Goal: Task Accomplishment & Management: Manage account settings

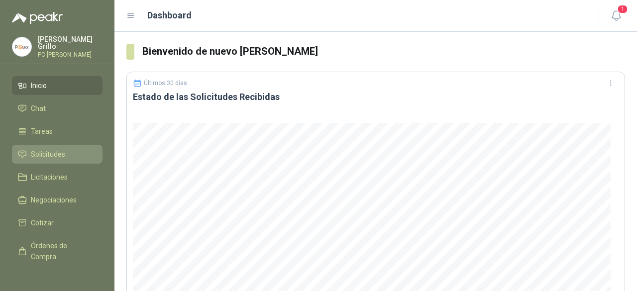
click at [50, 160] on link "Solicitudes" at bounding box center [57, 154] width 91 height 19
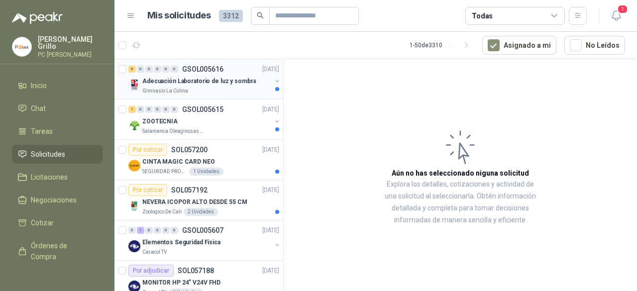
click at [174, 88] on p "Gimnasio La Colina" at bounding box center [165, 91] width 46 height 8
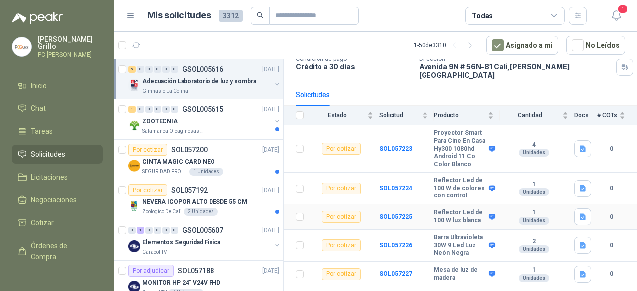
scroll to position [34, 0]
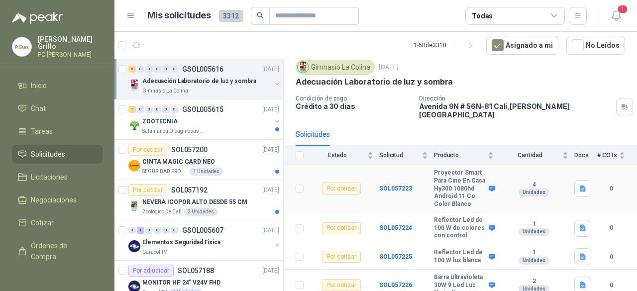
click at [438, 170] on b "Proyector Smart Para Cine En Casa Hy300 1080hd Android 11 Co Color Blanco" at bounding box center [460, 188] width 52 height 39
click at [390, 185] on b "SOL057223" at bounding box center [395, 188] width 33 height 7
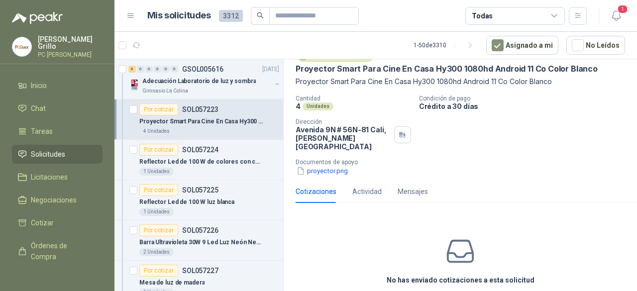
scroll to position [29, 0]
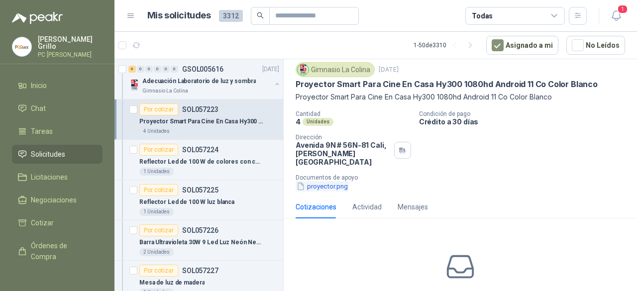
click at [331, 181] on button "proyector.png" at bounding box center [322, 186] width 53 height 10
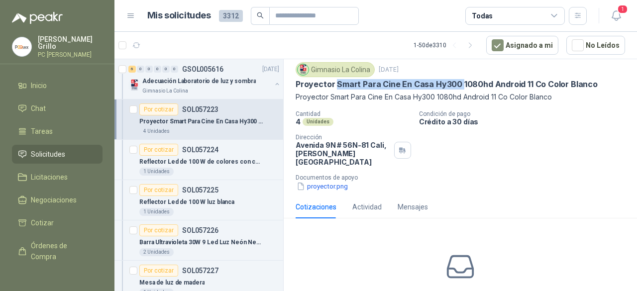
drag, startPoint x: 336, startPoint y: 85, endPoint x: 459, endPoint y: 84, distance: 122.4
click at [459, 84] on p "Proyector Smart Para Cine En Casa Hy300 1080hd Android 11 Co Color Blanco" at bounding box center [447, 84] width 302 height 10
click at [205, 152] on p "SOL057224" at bounding box center [200, 149] width 36 height 7
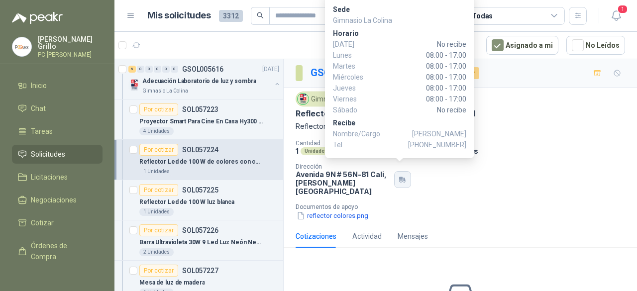
click at [399, 177] on icon "button" at bounding box center [400, 178] width 3 height 3
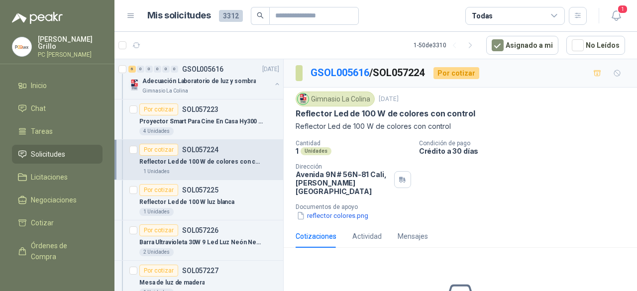
click at [356, 172] on p "[STREET_ADDRESS][PERSON_NAME]" at bounding box center [343, 182] width 95 height 25
click at [326, 210] on button "reflector colores.png" at bounding box center [333, 215] width 74 height 10
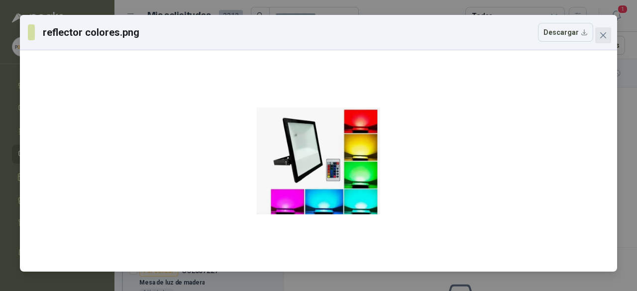
click at [608, 39] on span "Close" at bounding box center [603, 35] width 16 height 8
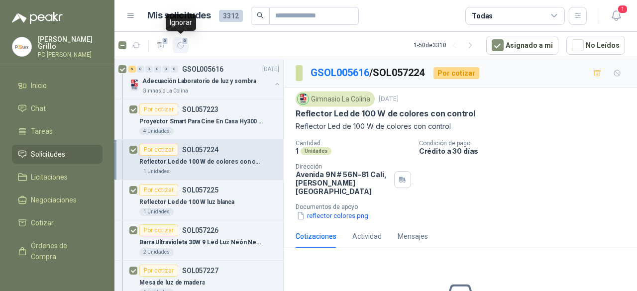
click at [181, 48] on icon "button" at bounding box center [181, 45] width 6 height 6
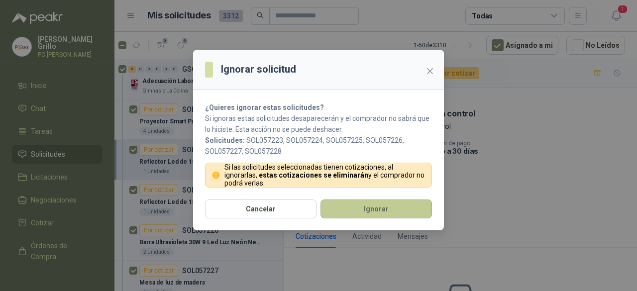
click at [351, 209] on button "Ignorar" at bounding box center [375, 209] width 111 height 19
click at [343, 208] on button "Ignorar" at bounding box center [375, 209] width 111 height 19
click at [219, 38] on div "Ignorar solicitud ¿Quieres ignorar estas solicitudes? Si ignoras estas solicitu…" at bounding box center [318, 145] width 637 height 291
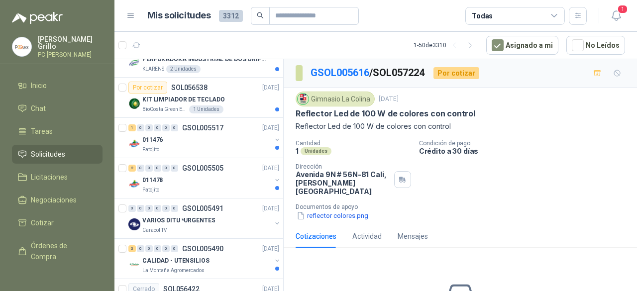
scroll to position [1393, 0]
